Goal: Task Accomplishment & Management: Use online tool/utility

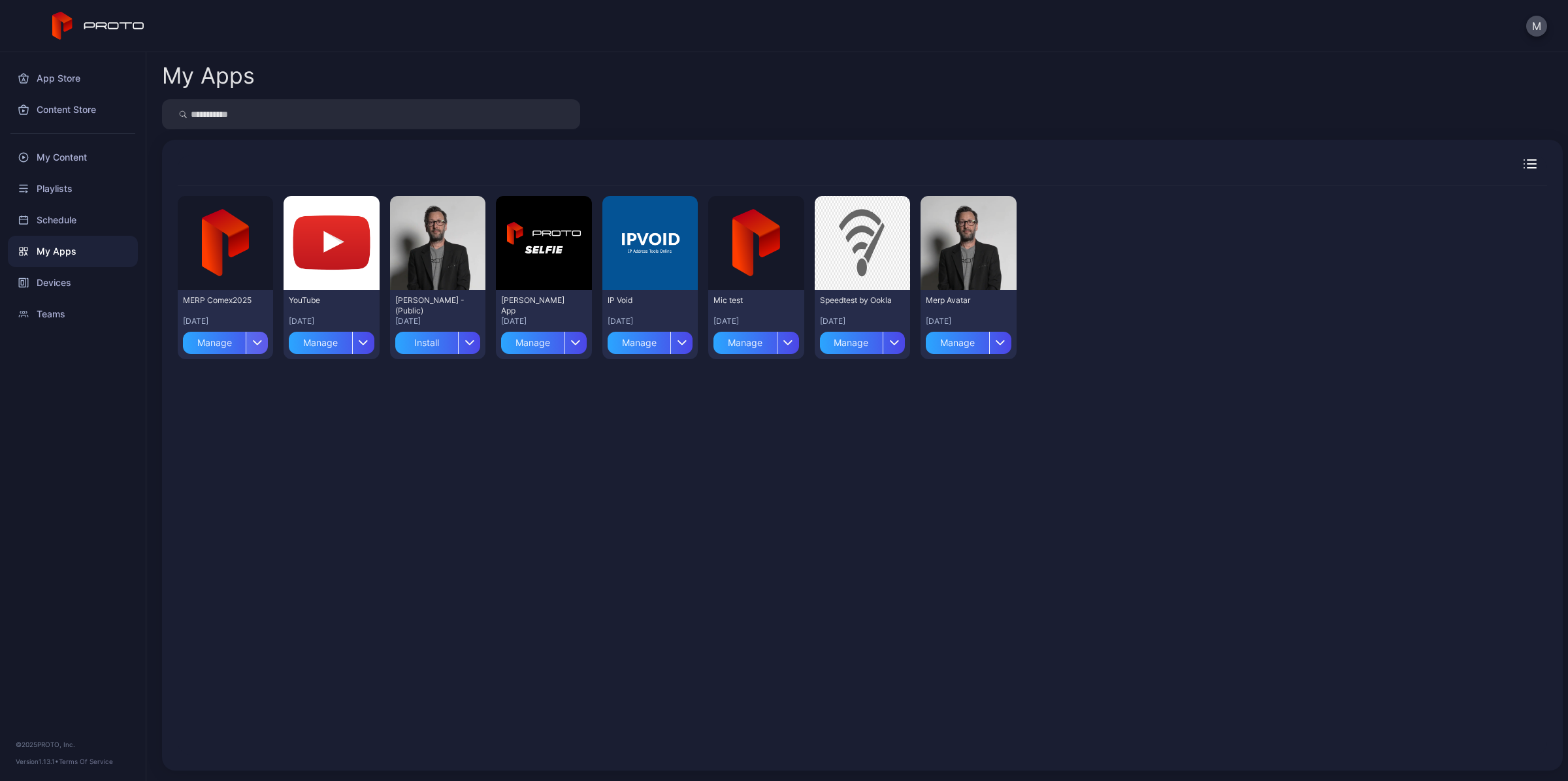
click at [253, 341] on icon "button" at bounding box center [258, 342] width 10 height 5
click at [264, 384] on button "Install" at bounding box center [224, 380] width 111 height 42
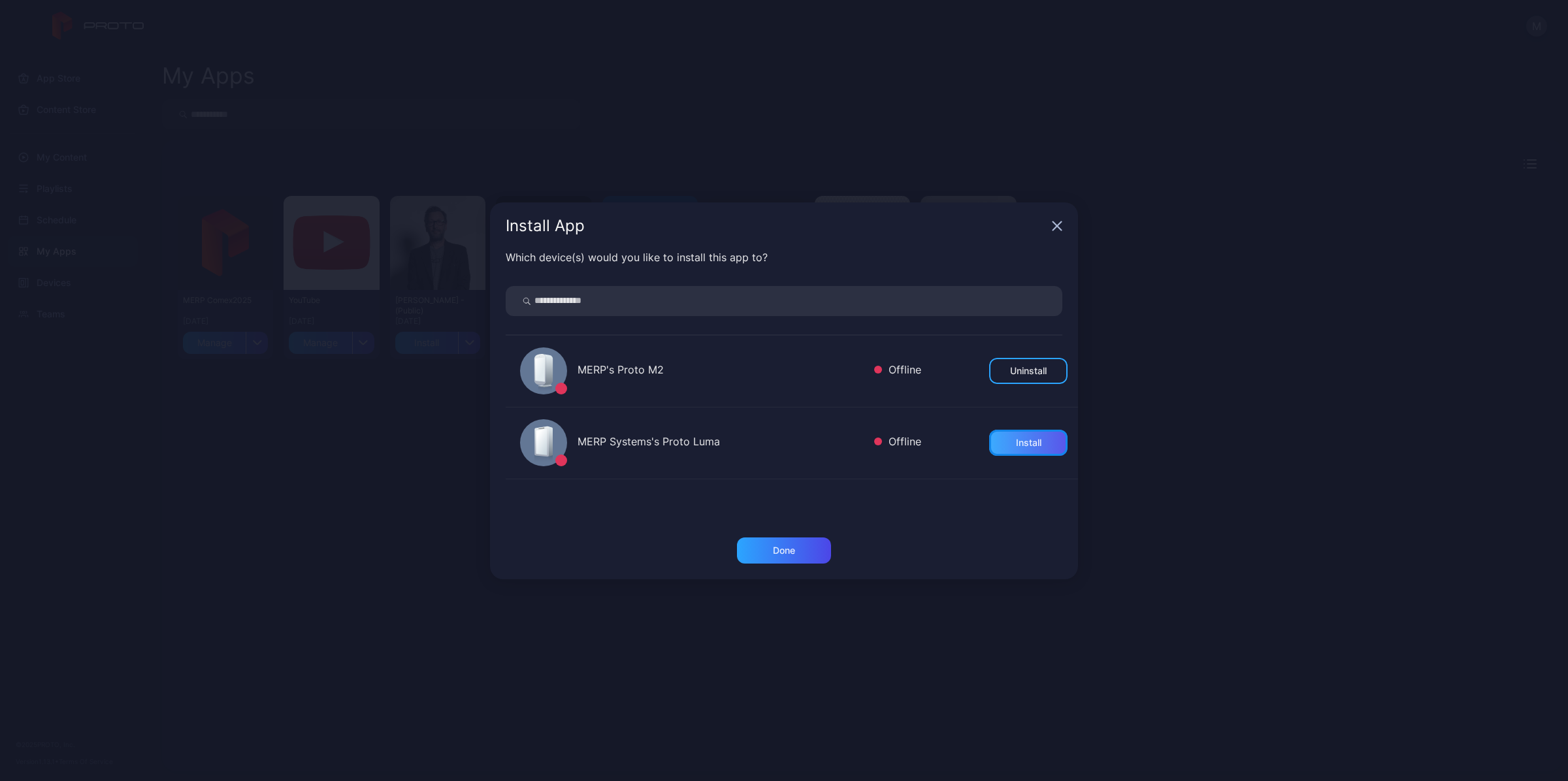
click at [1016, 447] on div "Install" at bounding box center [1028, 442] width 25 height 11
click at [770, 550] on div "Done" at bounding box center [783, 550] width 94 height 26
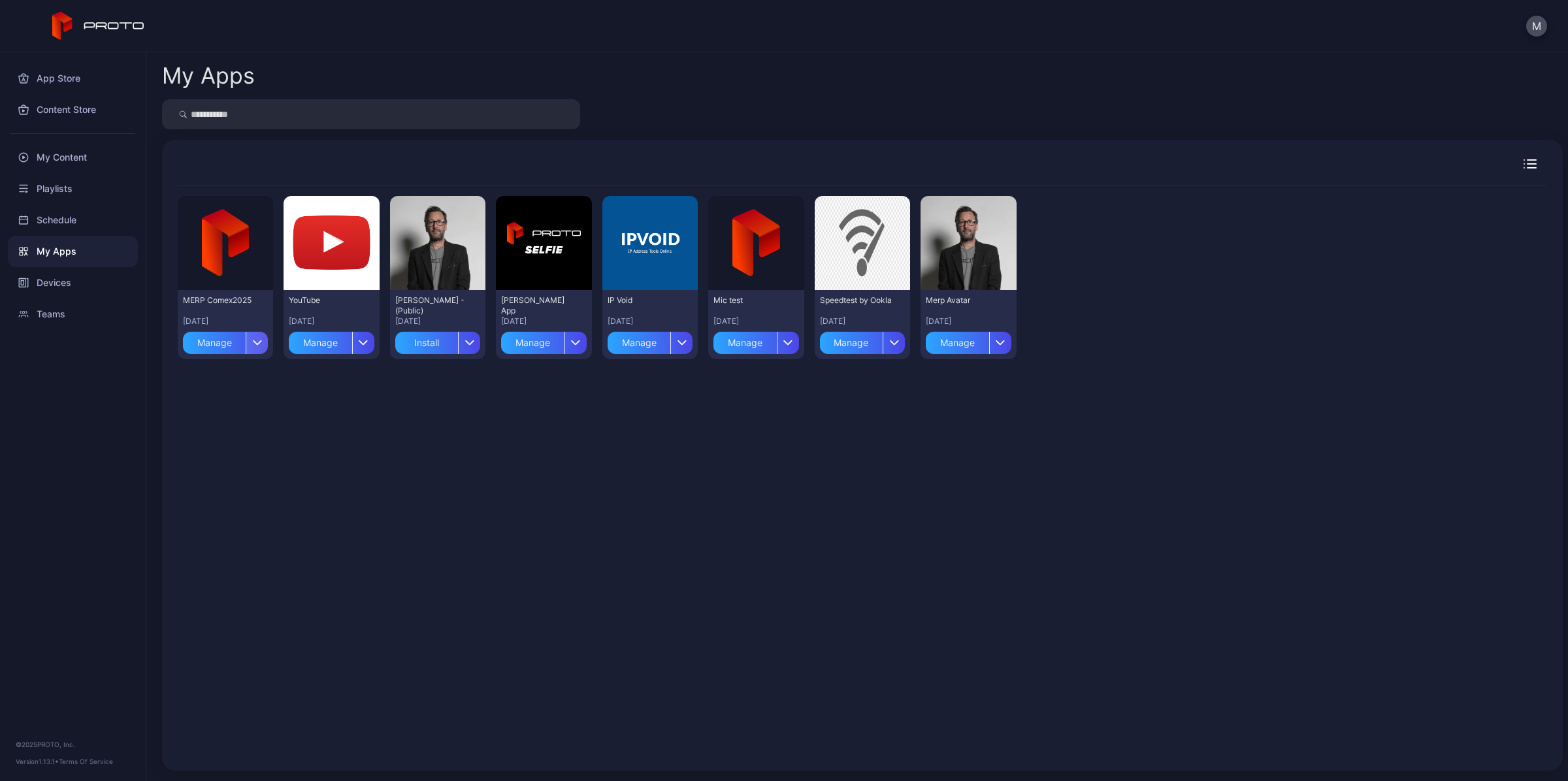
click at [253, 340] on icon "button" at bounding box center [258, 342] width 10 height 5
click at [234, 377] on button "Install" at bounding box center [224, 380] width 111 height 42
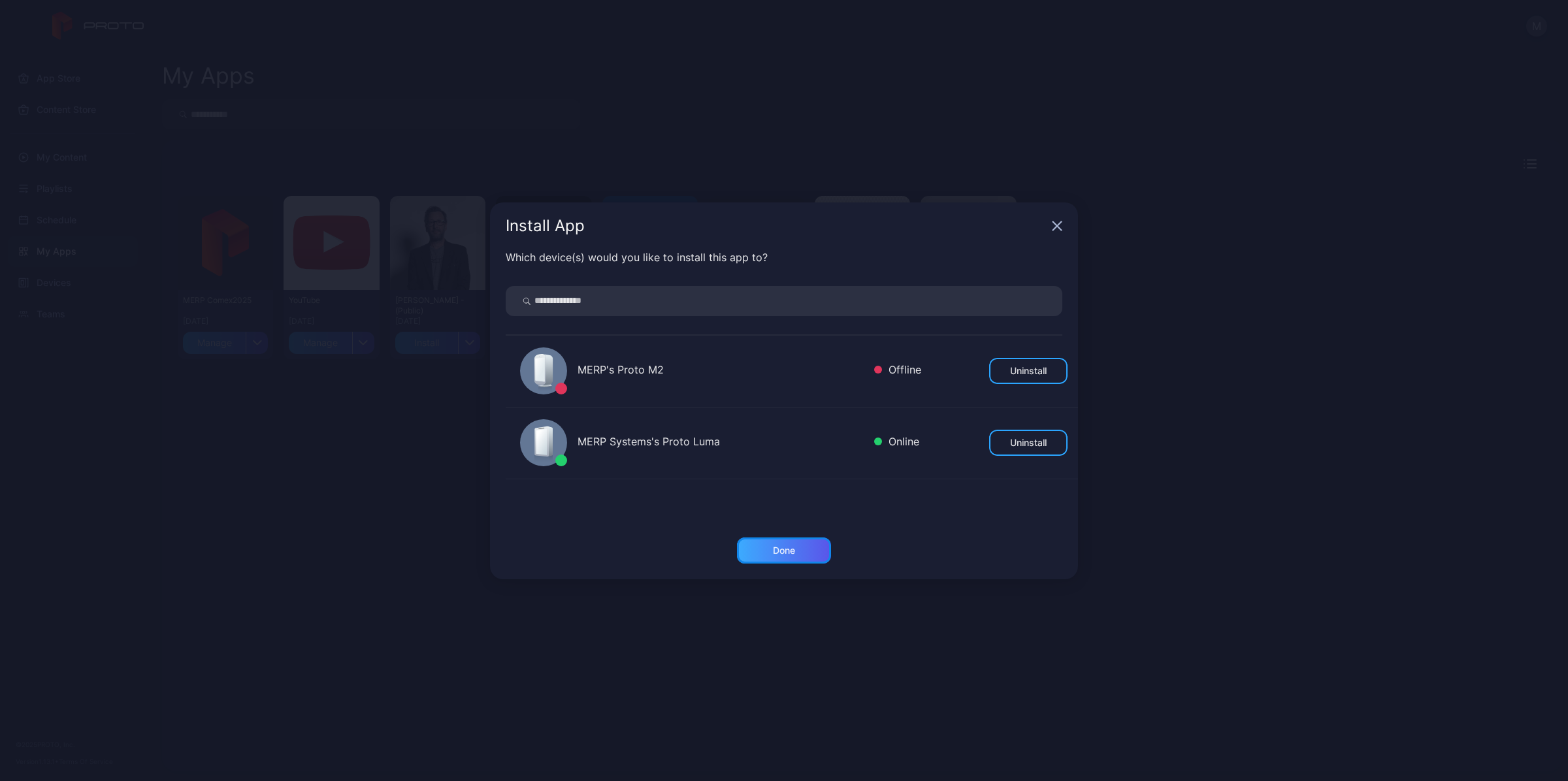
click at [791, 542] on div "Done" at bounding box center [783, 550] width 94 height 26
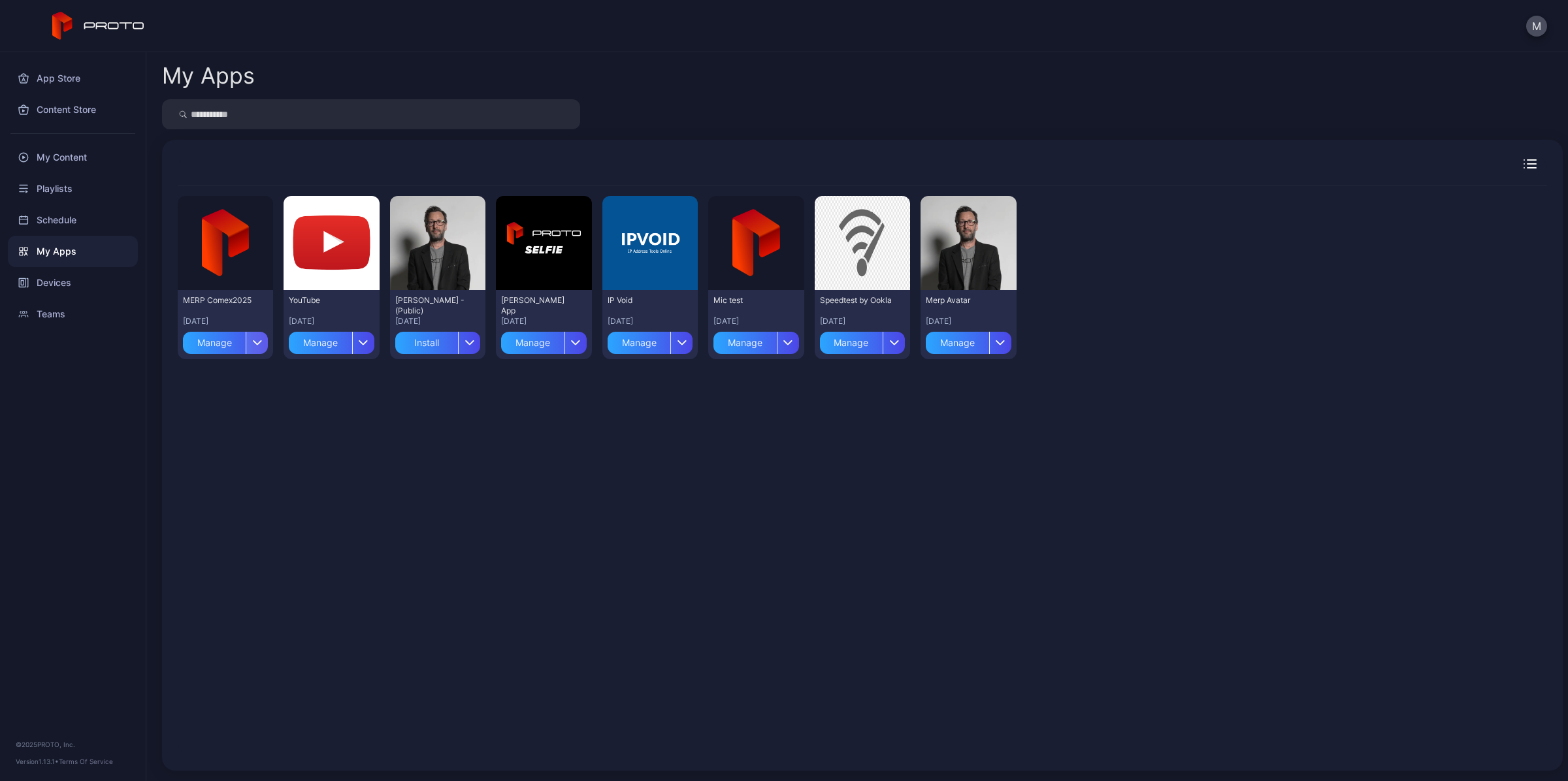
click at [256, 336] on div "button" at bounding box center [256, 343] width 22 height 22
click at [199, 389] on button "Install" at bounding box center [224, 380] width 111 height 42
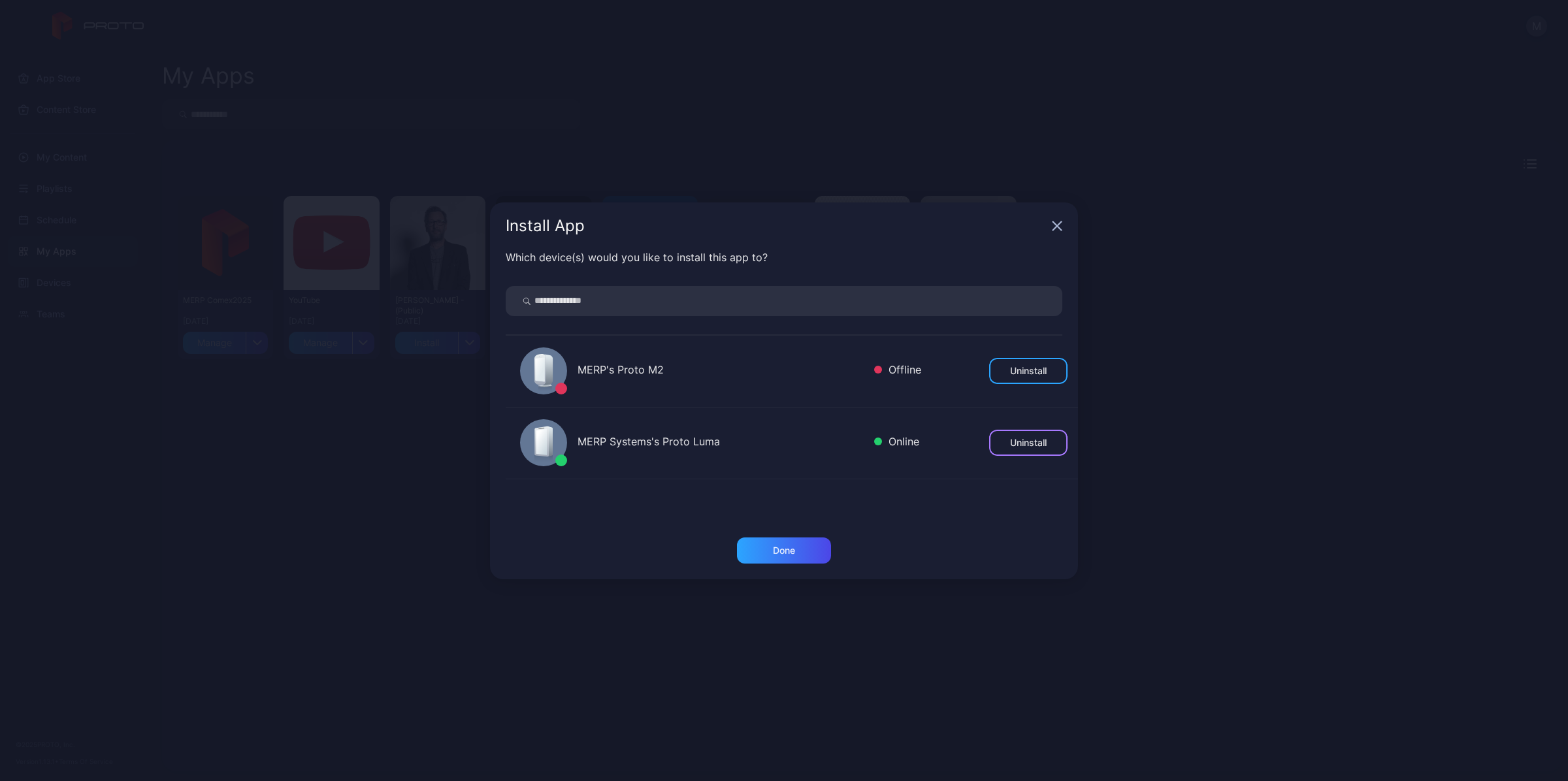
click at [1026, 449] on div "Uninstall" at bounding box center [1027, 442] width 78 height 26
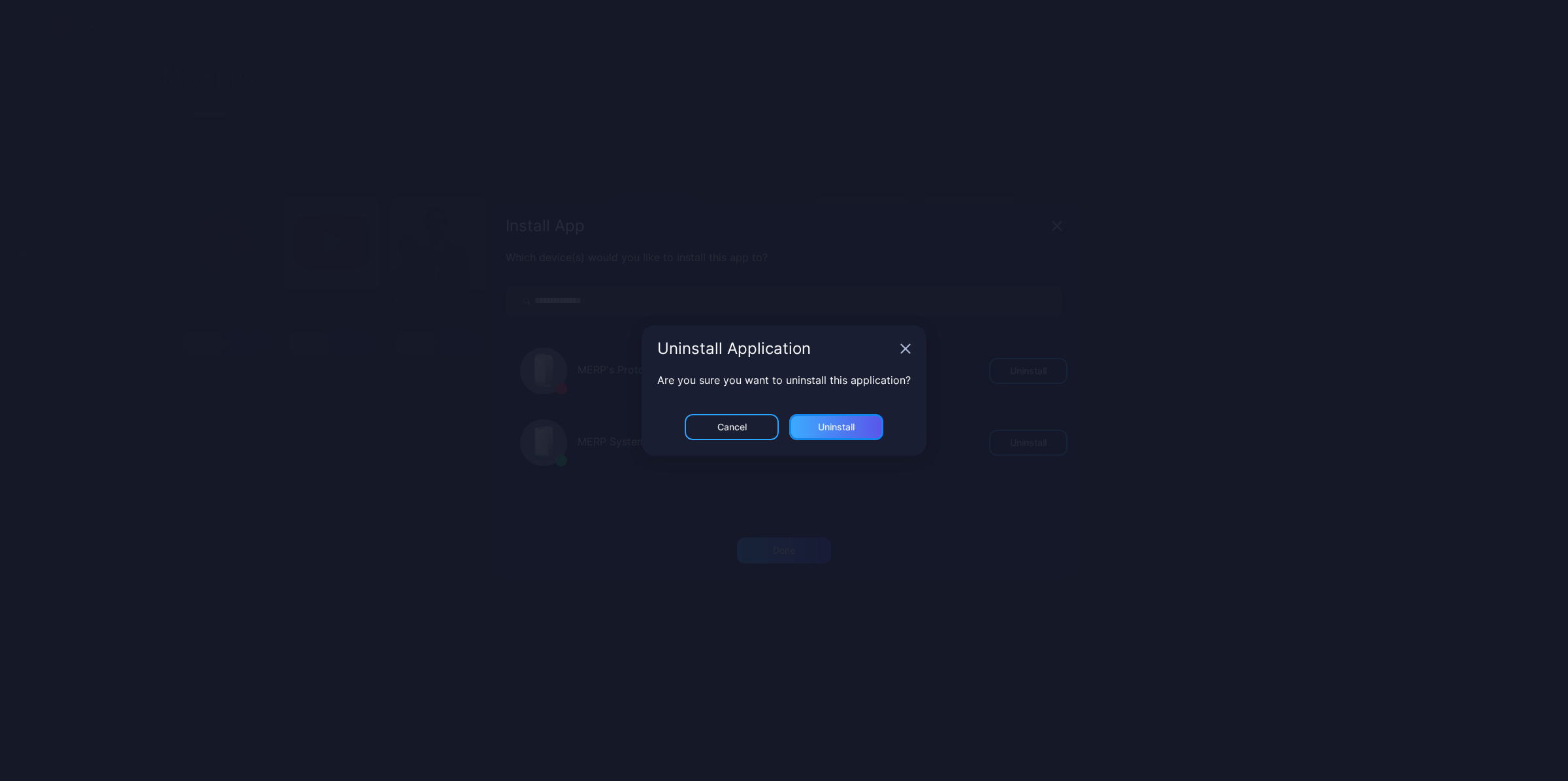
click at [821, 435] on div "Uninstall" at bounding box center [835, 427] width 94 height 26
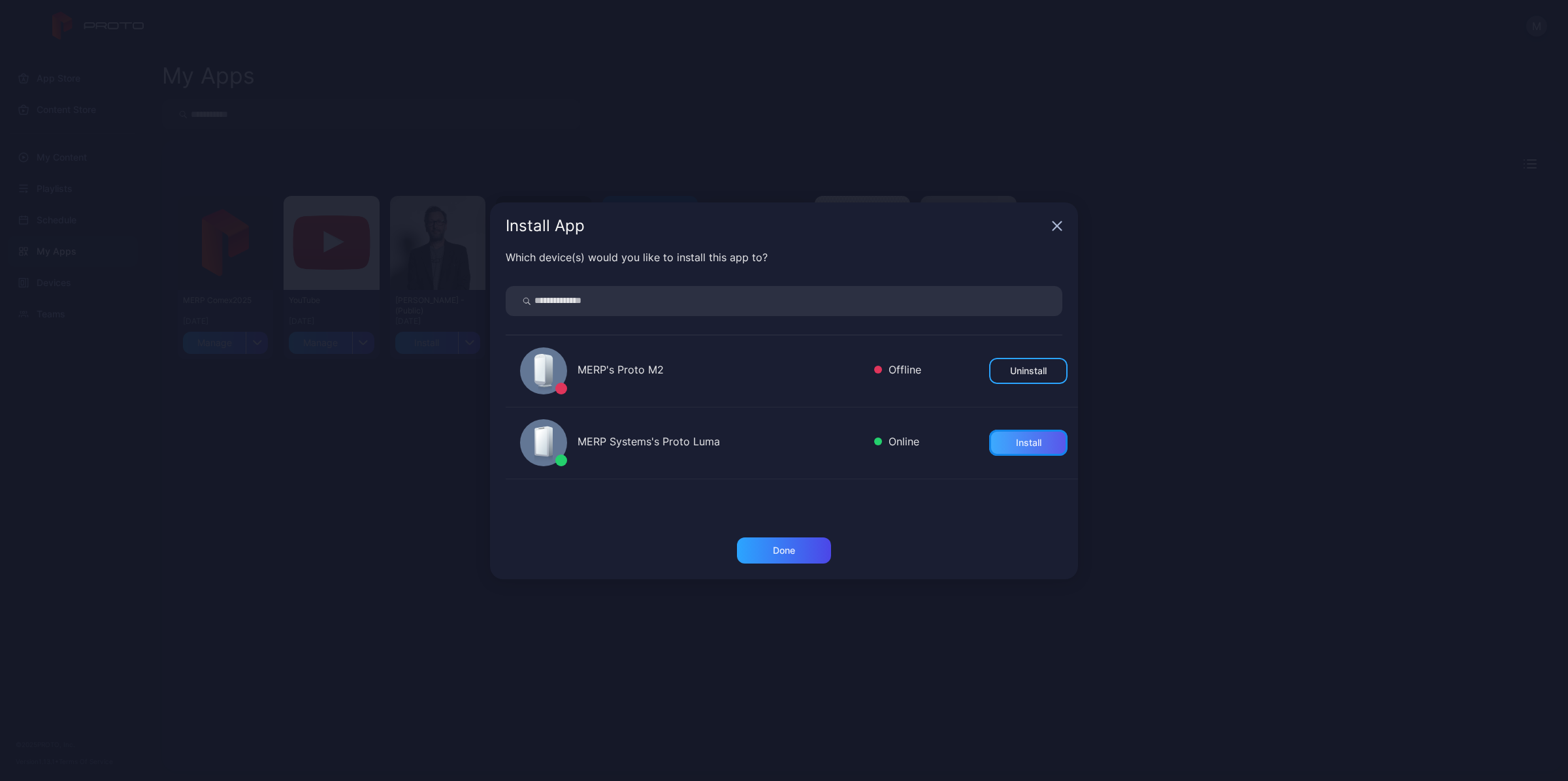
click at [1023, 437] on div "Install" at bounding box center [1028, 442] width 25 height 11
click at [797, 548] on div "Done" at bounding box center [783, 550] width 94 height 26
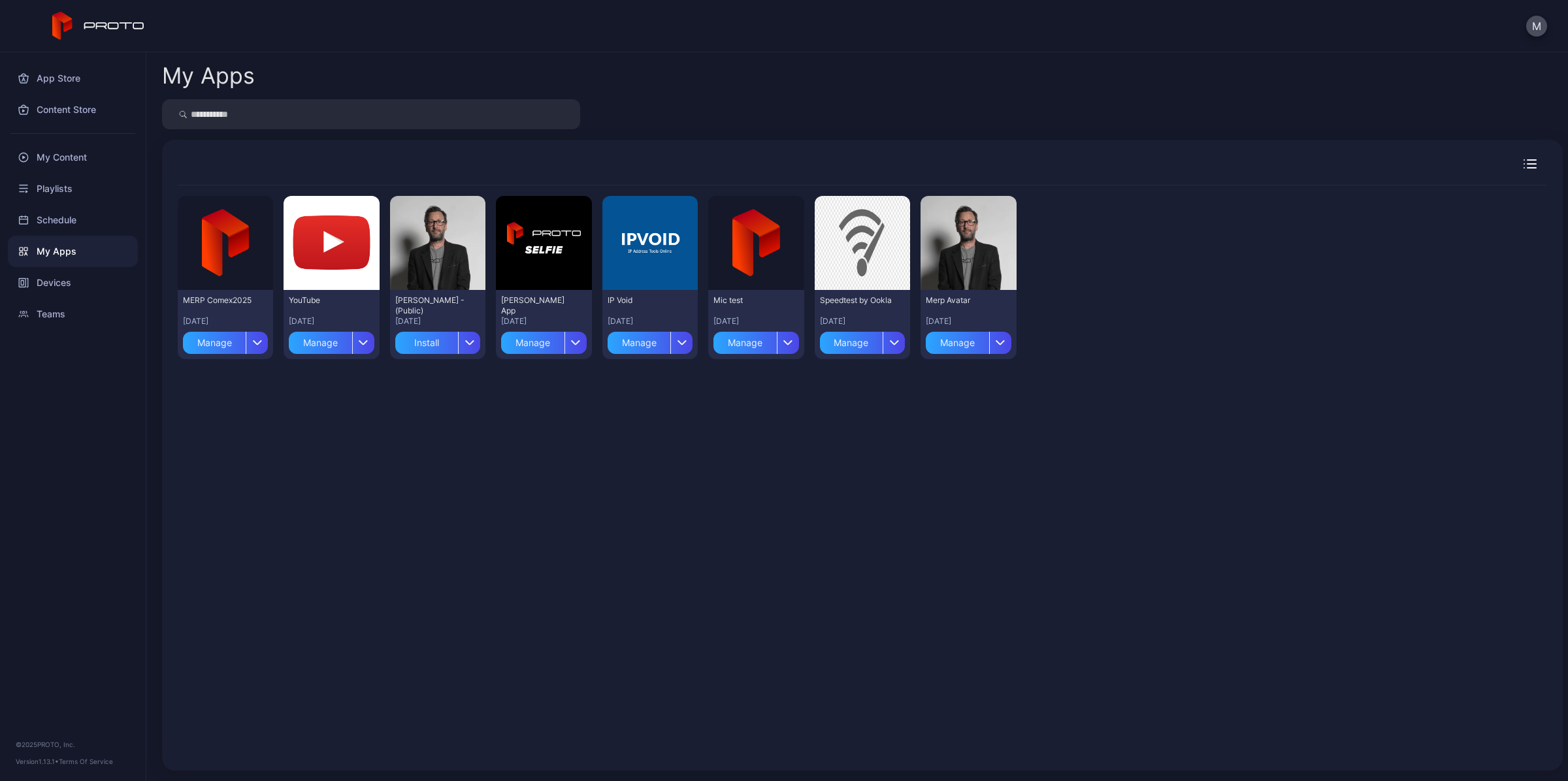
click at [1153, 516] on div "Preview MERP Comex[DATE], 2025 Manage Preview YouTube [DATE] Manage Preview [PE…" at bounding box center [862, 470] width 1369 height 570
click at [1096, 504] on div "Preview MERP Comex[DATE], 2025 Manage Preview YouTube [DATE] Manage Preview [PE…" at bounding box center [862, 470] width 1369 height 570
click at [253, 345] on icon "button" at bounding box center [258, 342] width 10 height 5
click at [213, 285] on div "Preview" at bounding box center [225, 242] width 96 height 94
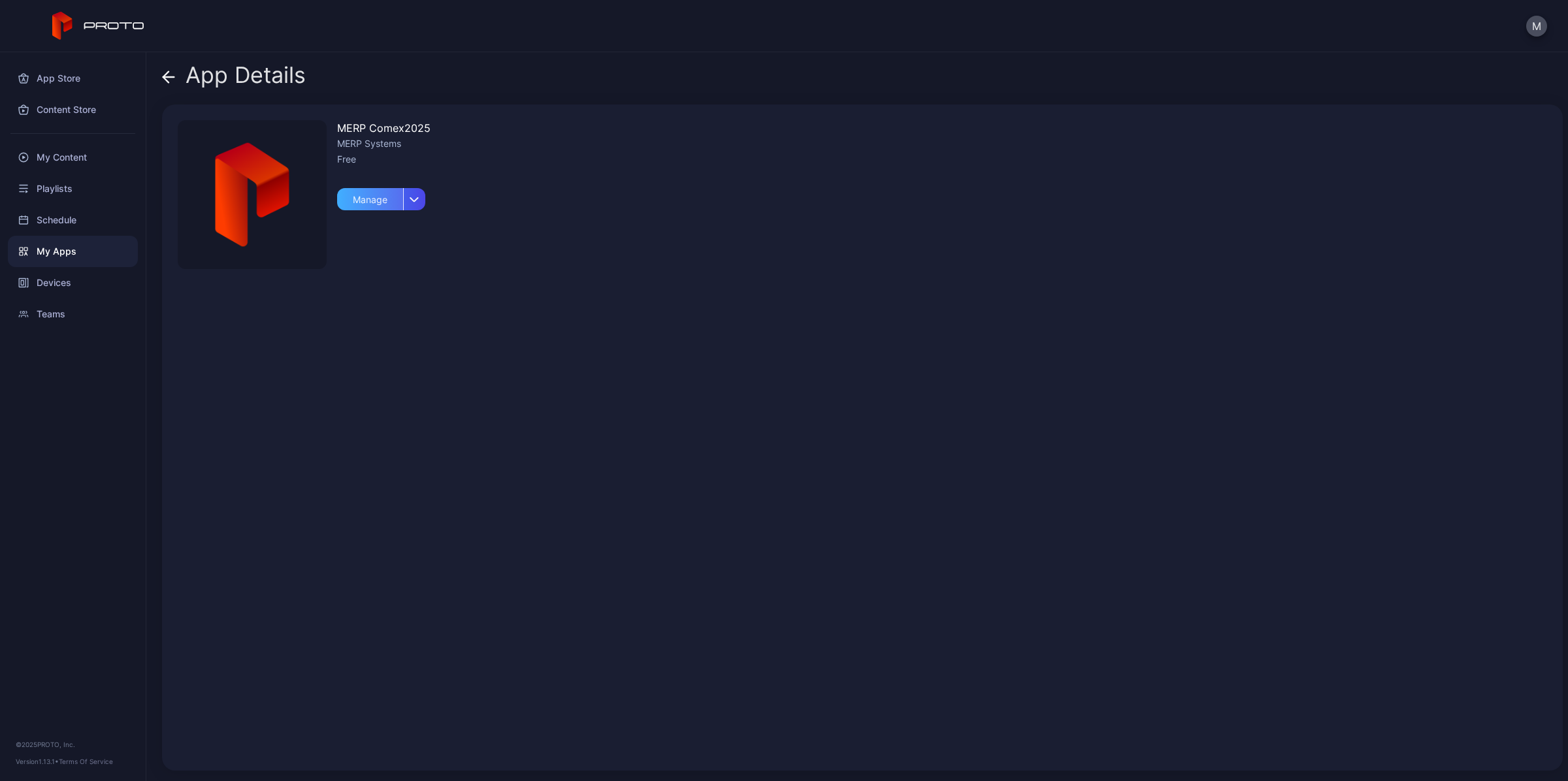
click at [397, 207] on div "Manage" at bounding box center [370, 199] width 66 height 22
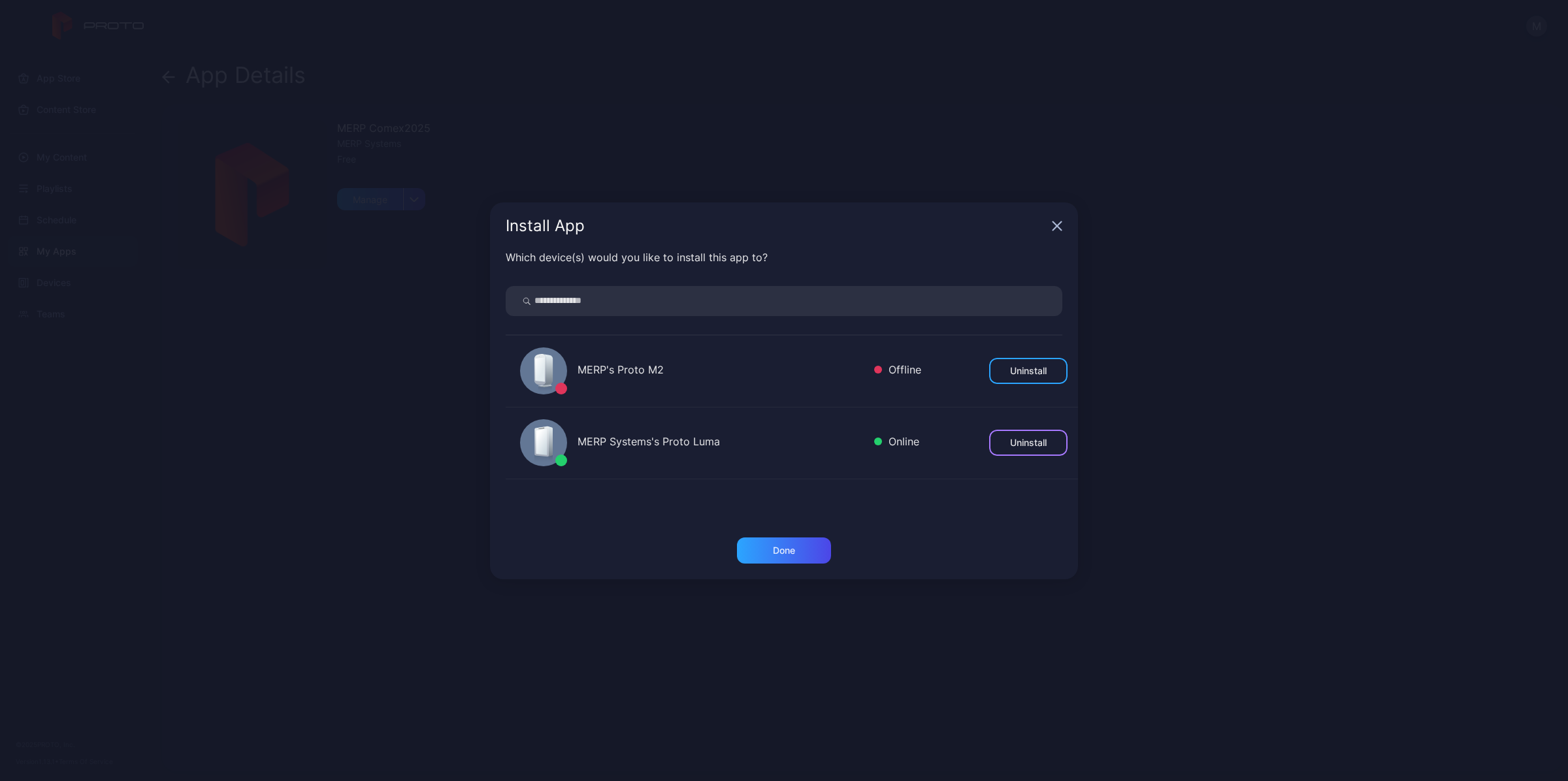
click at [1017, 441] on div "Uninstall" at bounding box center [1028, 442] width 37 height 11
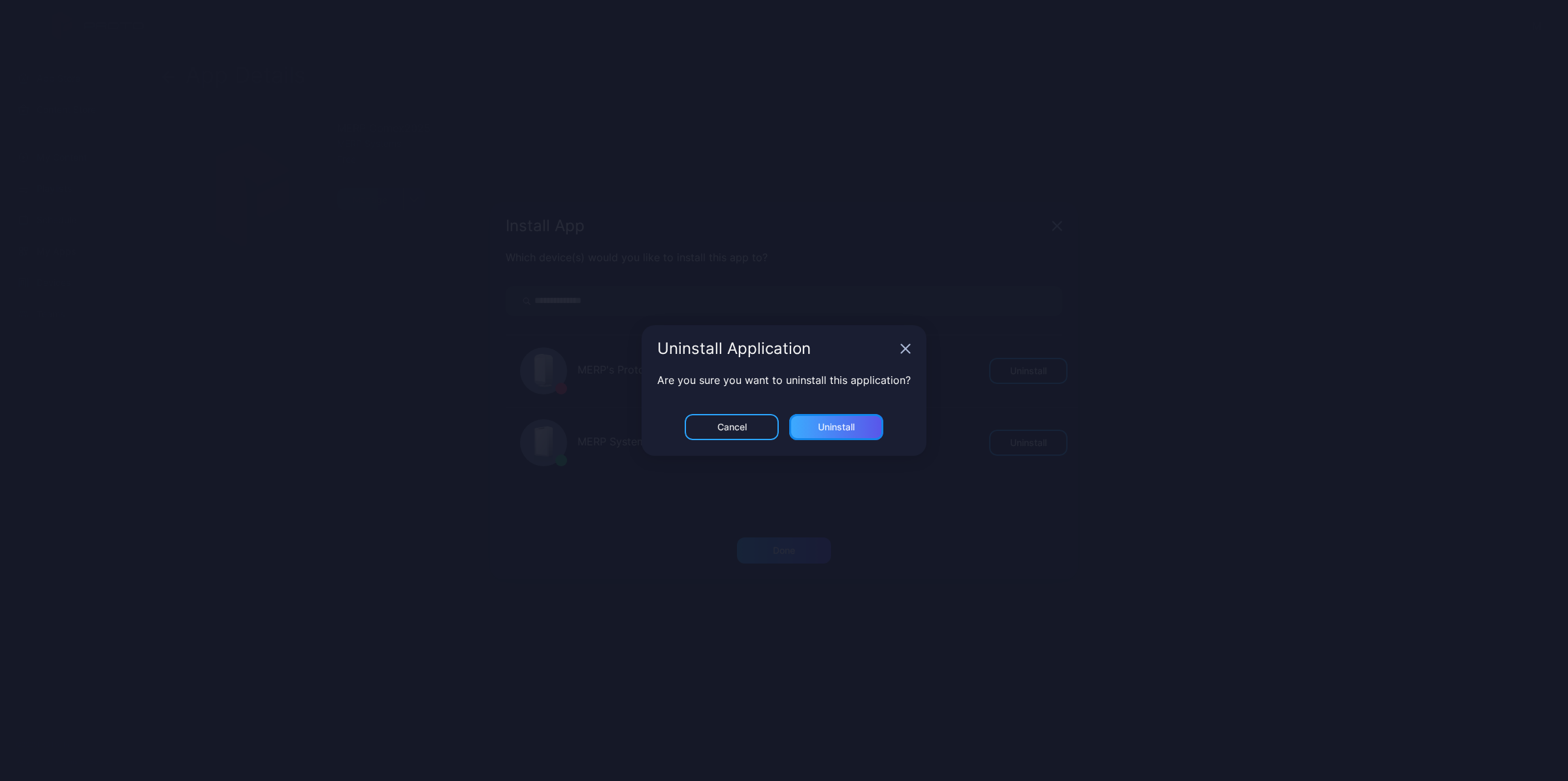
click at [811, 431] on div "Uninstall" at bounding box center [835, 427] width 94 height 26
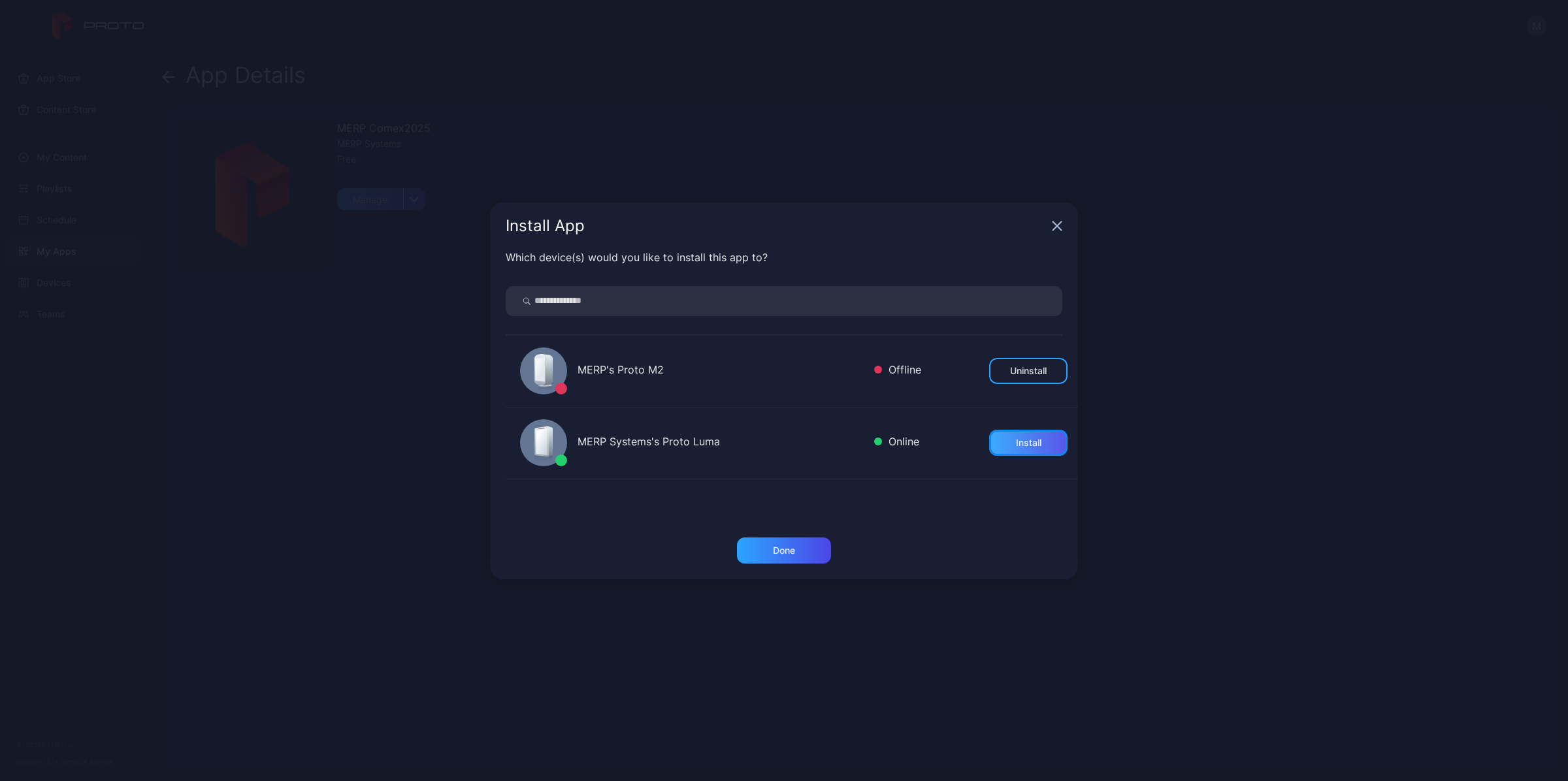
click at [1024, 443] on div "Install" at bounding box center [1028, 442] width 25 height 11
click at [1056, 234] on div "Install App" at bounding box center [783, 226] width 588 height 47
click at [1056, 229] on icon "button" at bounding box center [1056, 226] width 11 height 11
